Goal: Transaction & Acquisition: Purchase product/service

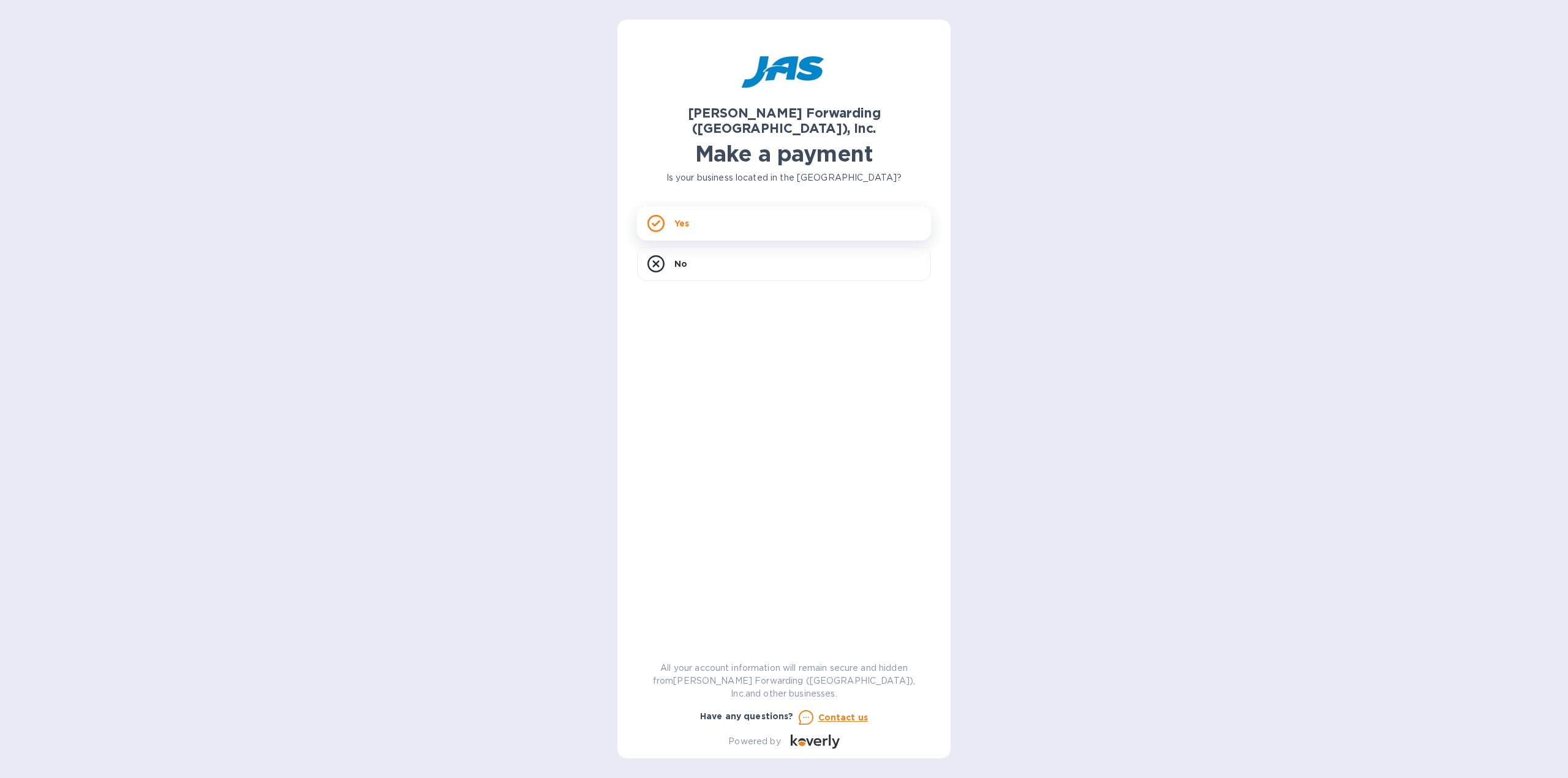
click at [671, 209] on div "Yes" at bounding box center [783, 223] width 294 height 34
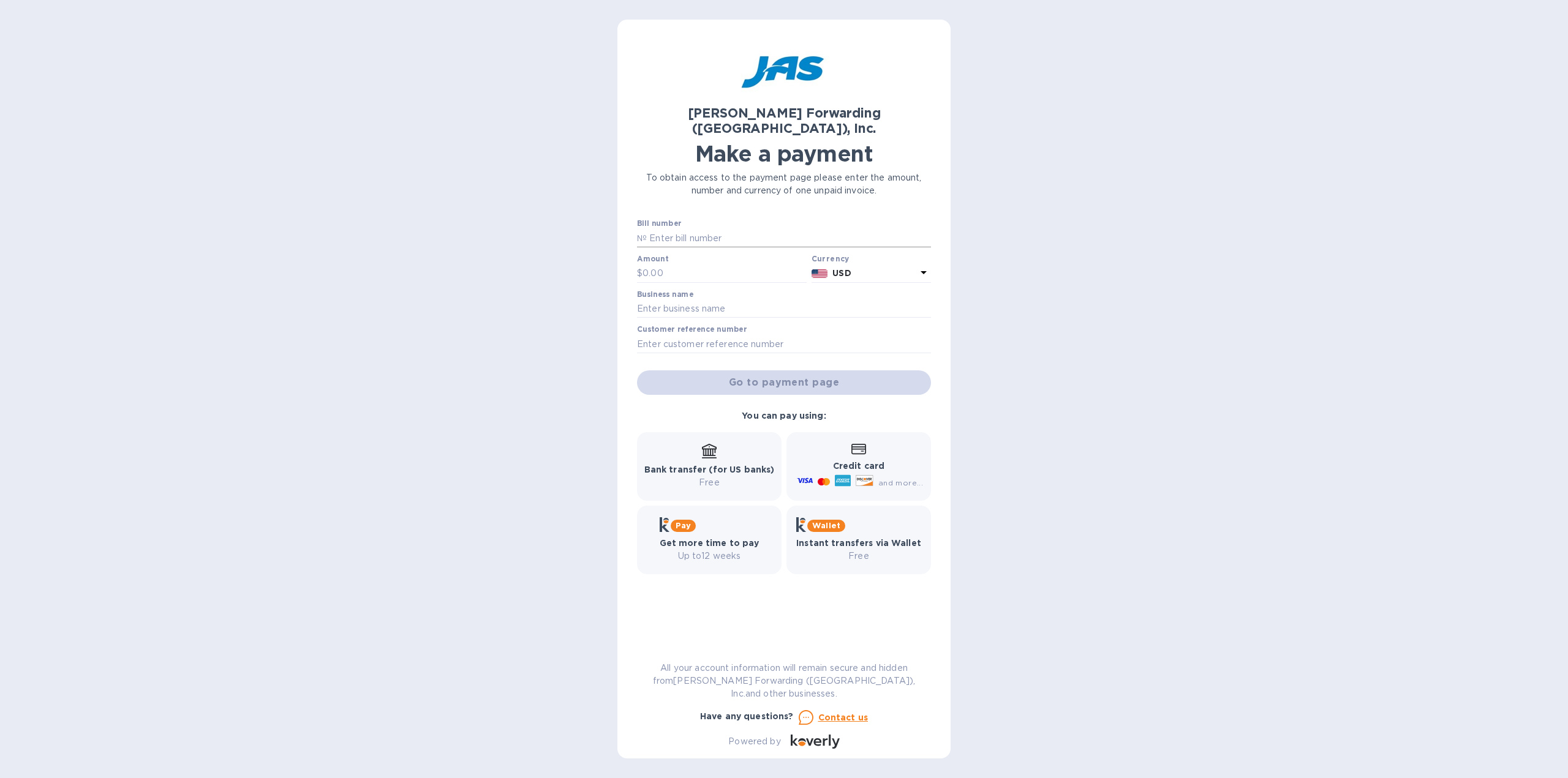
click at [682, 229] on input "text" at bounding box center [788, 238] width 284 height 18
paste input "S509092748"
type input "S509092748"
click at [1050, 362] on div "[PERSON_NAME] Forwarding ([GEOGRAPHIC_DATA]), Inc. Make a payment To obtain acc…" at bounding box center [784, 389] width 1568 height 778
click at [719, 264] on input "text" at bounding box center [725, 273] width 164 height 18
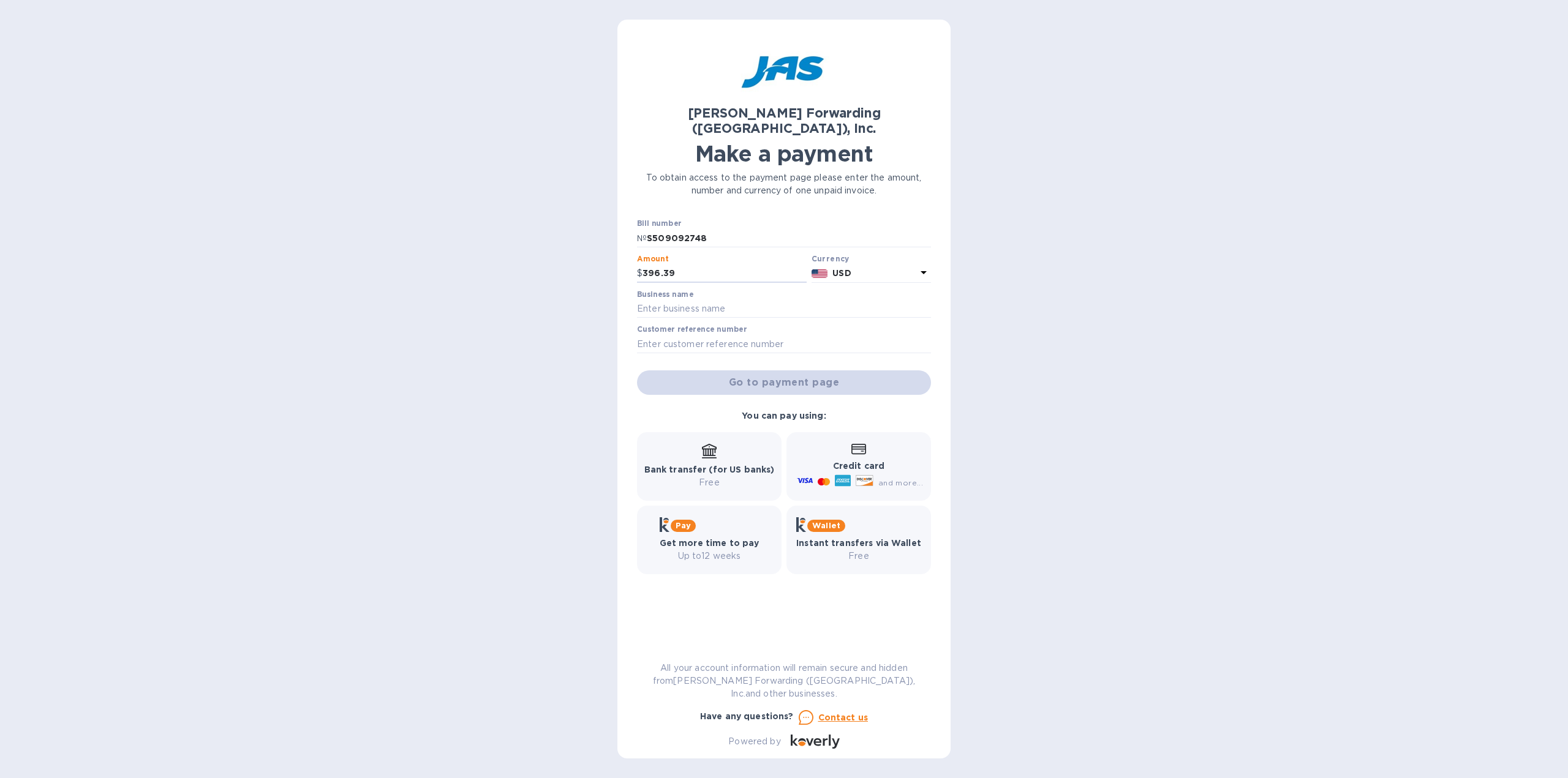
type input "396.39"
drag, startPoint x: 1083, startPoint y: 370, endPoint x: 848, endPoint y: 328, distance: 238.7
click at [1084, 370] on div "[PERSON_NAME] Forwarding ([GEOGRAPHIC_DATA]), Inc. Make a payment To obtain acc…" at bounding box center [784, 389] width 1568 height 778
click at [728, 300] on input "text" at bounding box center [783, 309] width 294 height 18
click at [684, 300] on input "Atra" at bounding box center [783, 309] width 294 height 18
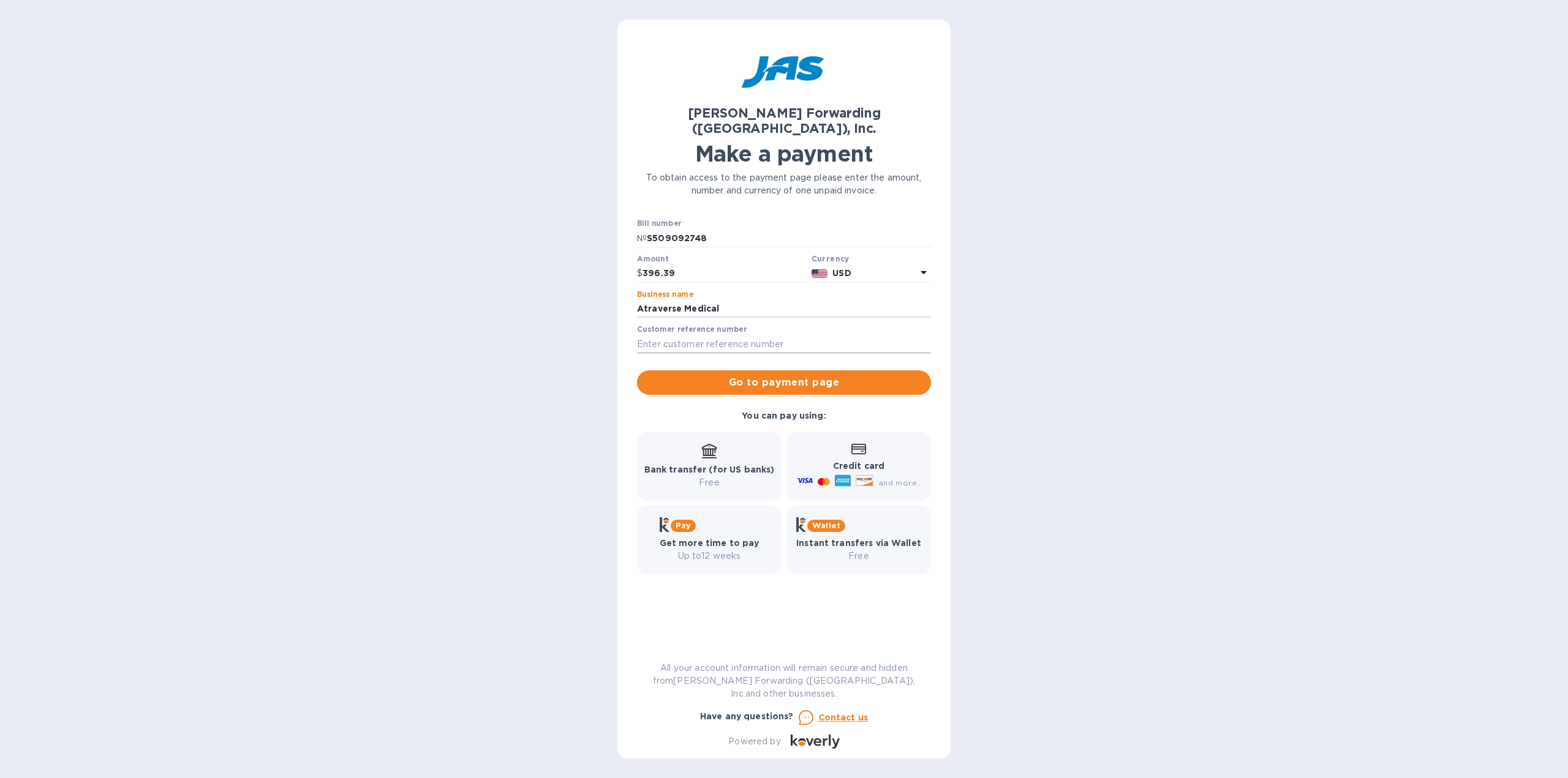
type input "Atraverse Medical"
click at [689, 335] on input "text" at bounding box center [783, 344] width 294 height 18
paste input "S509092748"
type input "S509092748"
click at [789, 375] on span "Go to payment page" at bounding box center [784, 382] width 274 height 15
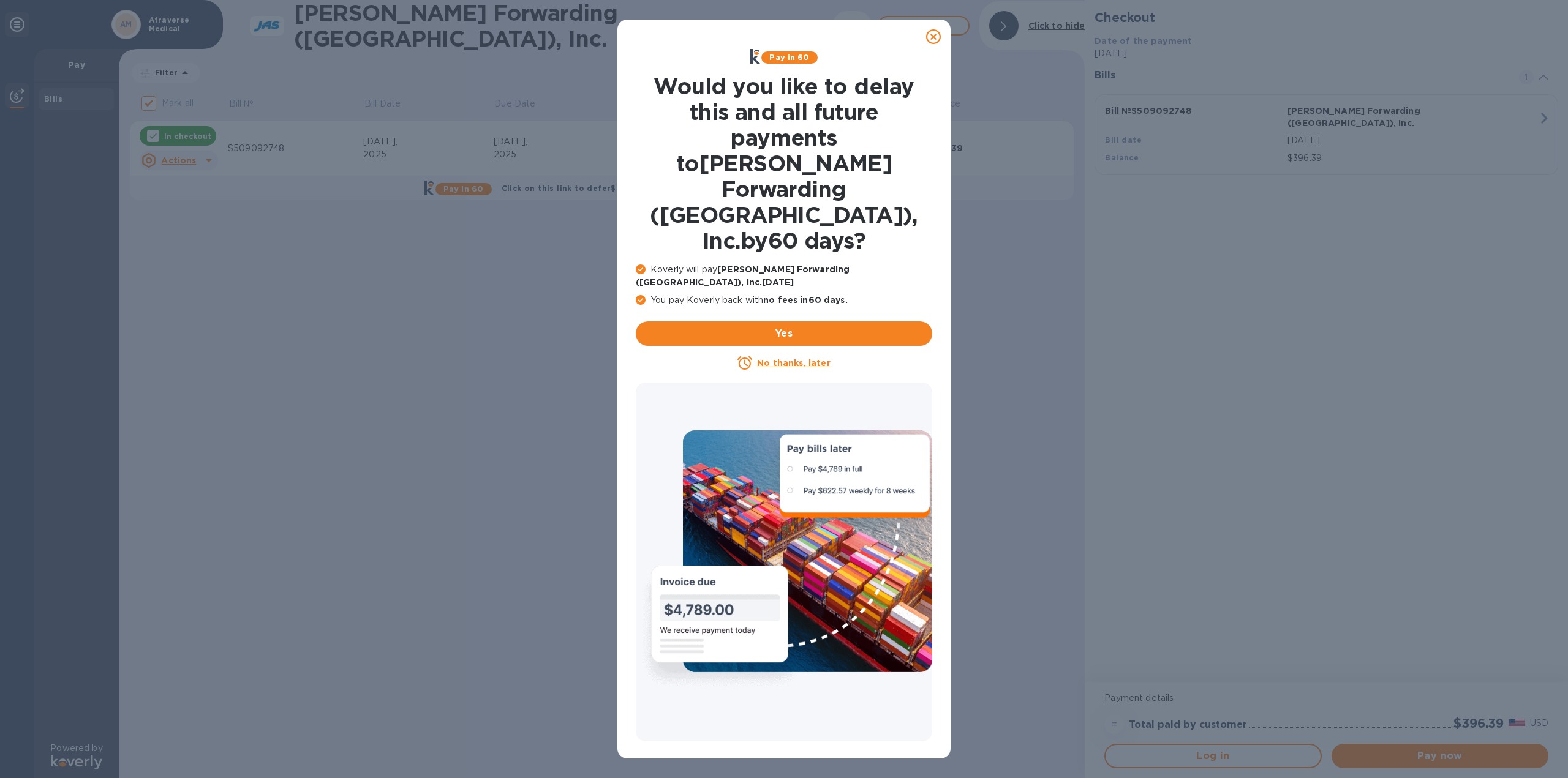
click at [794, 358] on u "No thanks, later" at bounding box center [793, 363] width 73 height 9
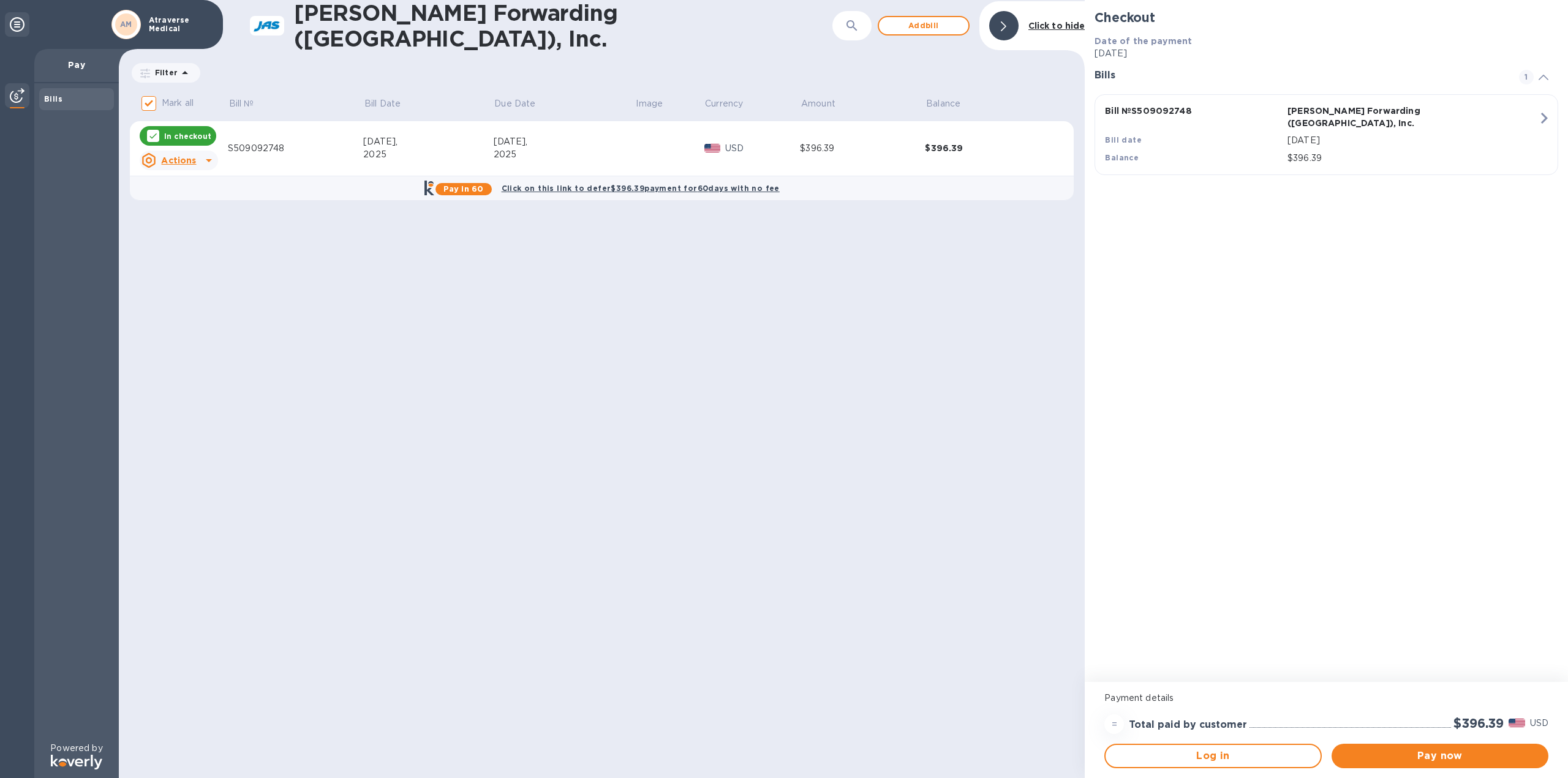
click at [592, 381] on div "[PERSON_NAME] Forwarding ([GEOGRAPHIC_DATA]), Inc. ​ Add [PERSON_NAME] to hide …" at bounding box center [602, 389] width 966 height 778
